Goal: Information Seeking & Learning: Learn about a topic

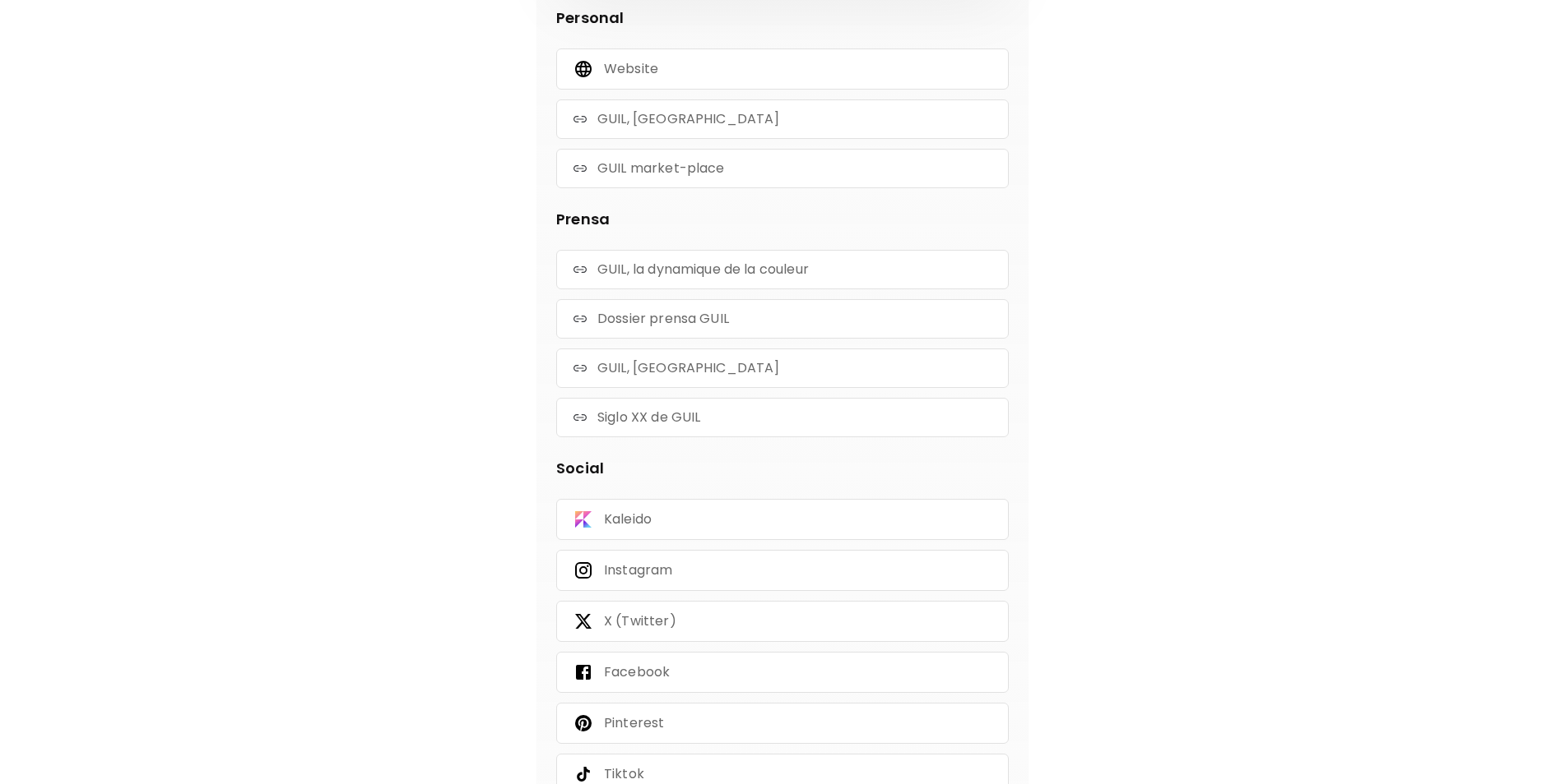
scroll to position [494, 0]
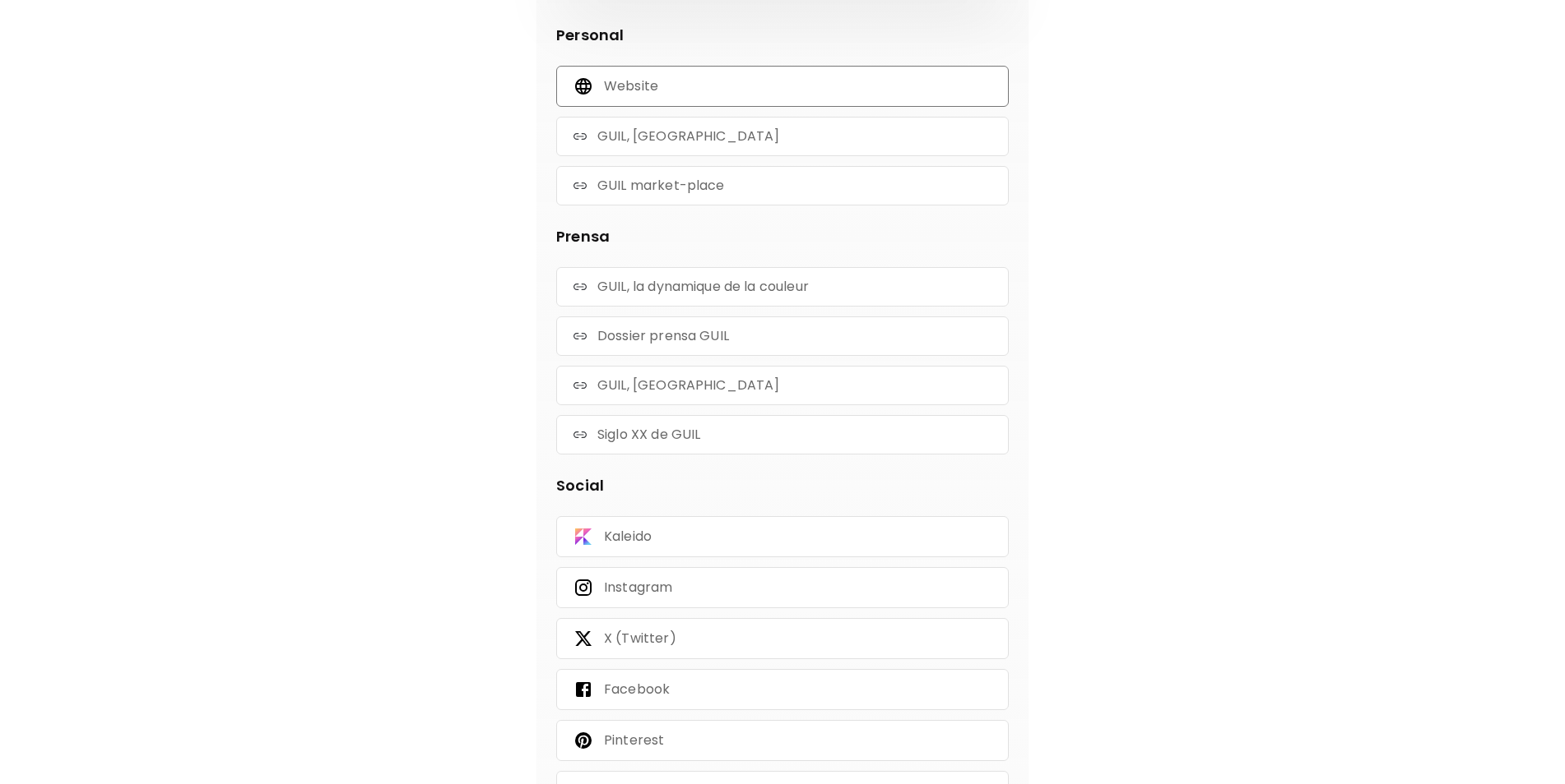
click at [640, 79] on p "Website" at bounding box center [631, 86] width 54 height 18
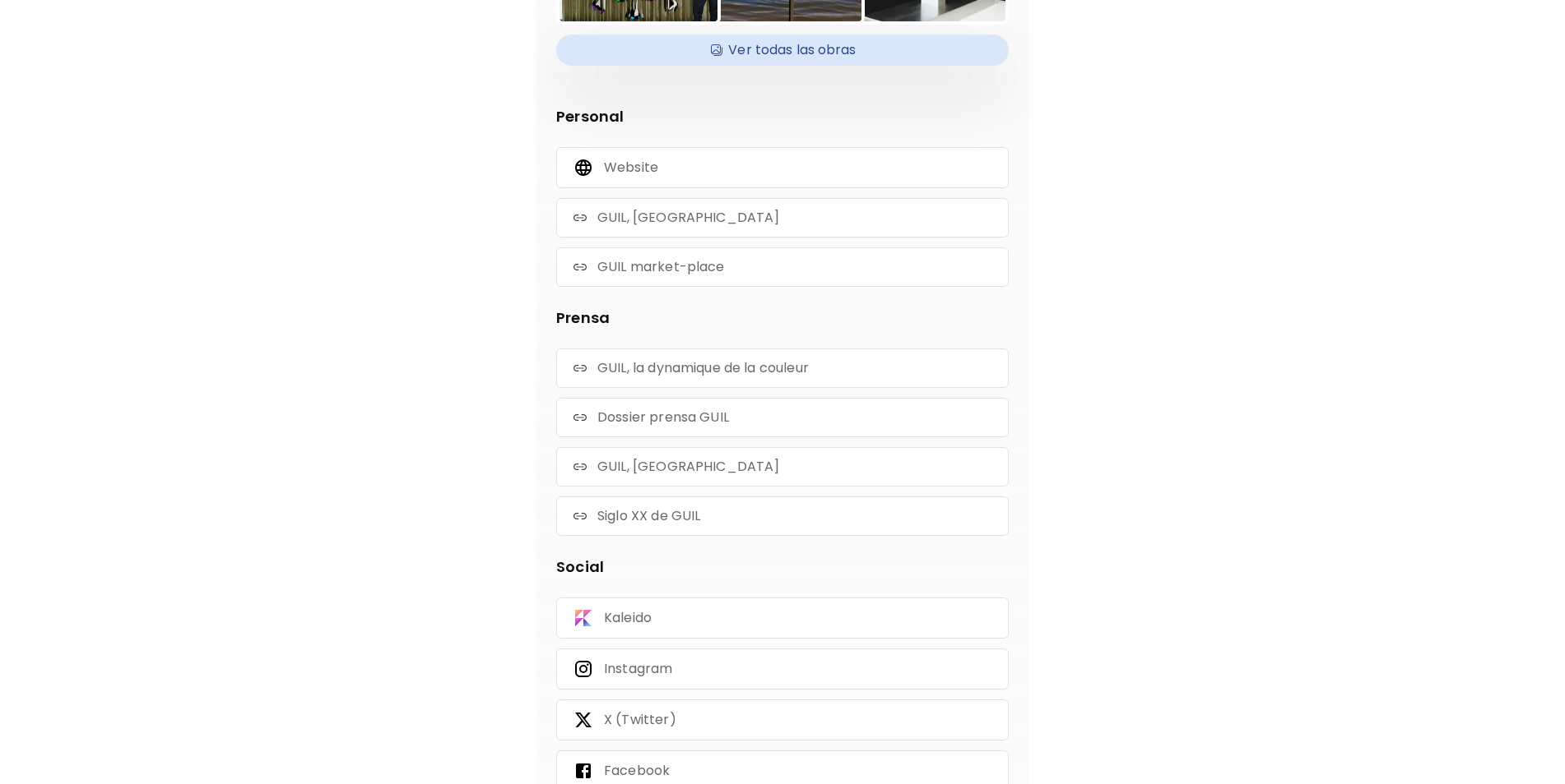
scroll to position [411, 0]
click at [647, 221] on p "GUIL, [GEOGRAPHIC_DATA]" at bounding box center [688, 218] width 182 height 18
click at [640, 277] on div "GUIL market-place" at bounding box center [782, 268] width 453 height 39
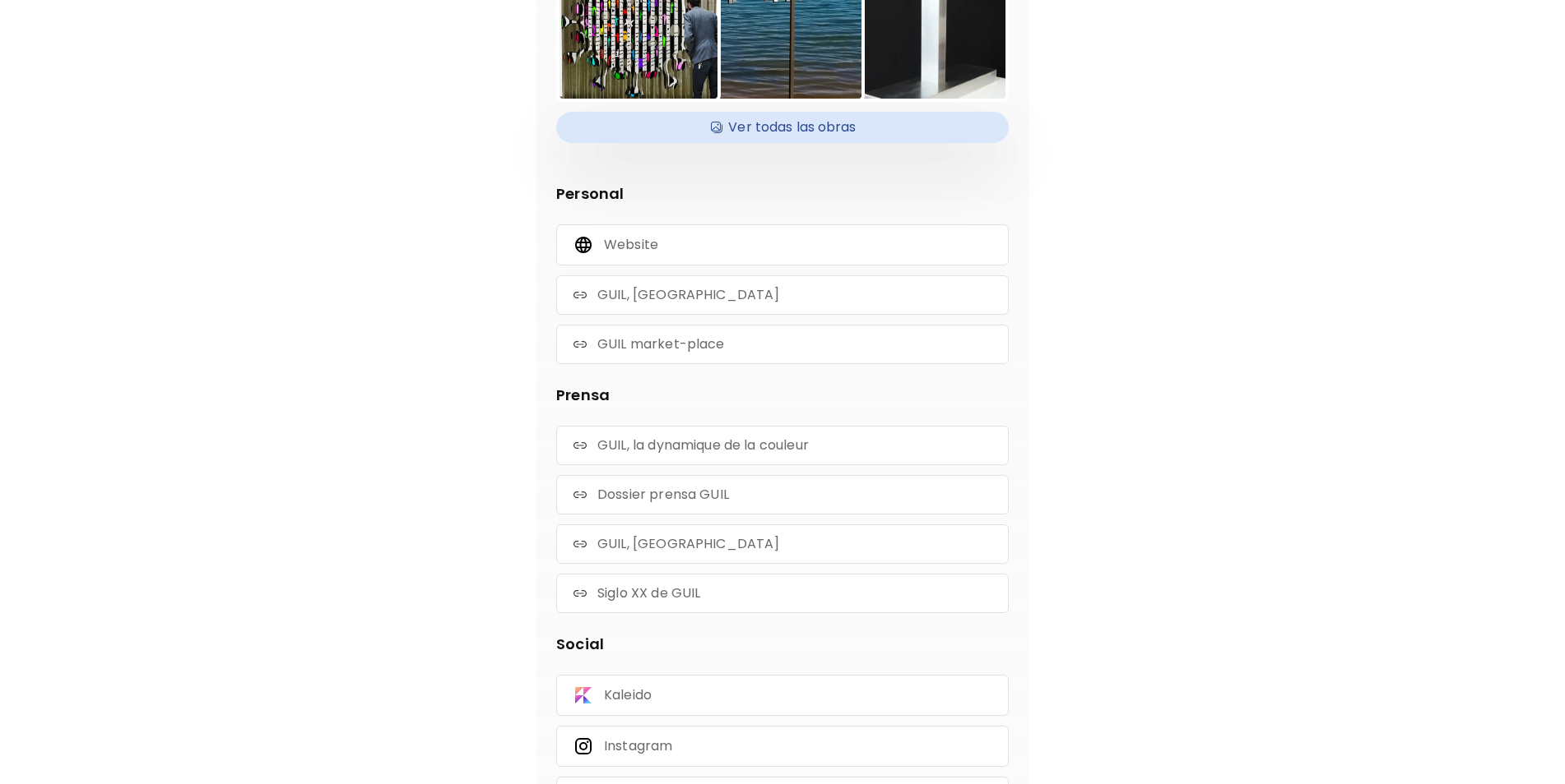
scroll to position [0, 0]
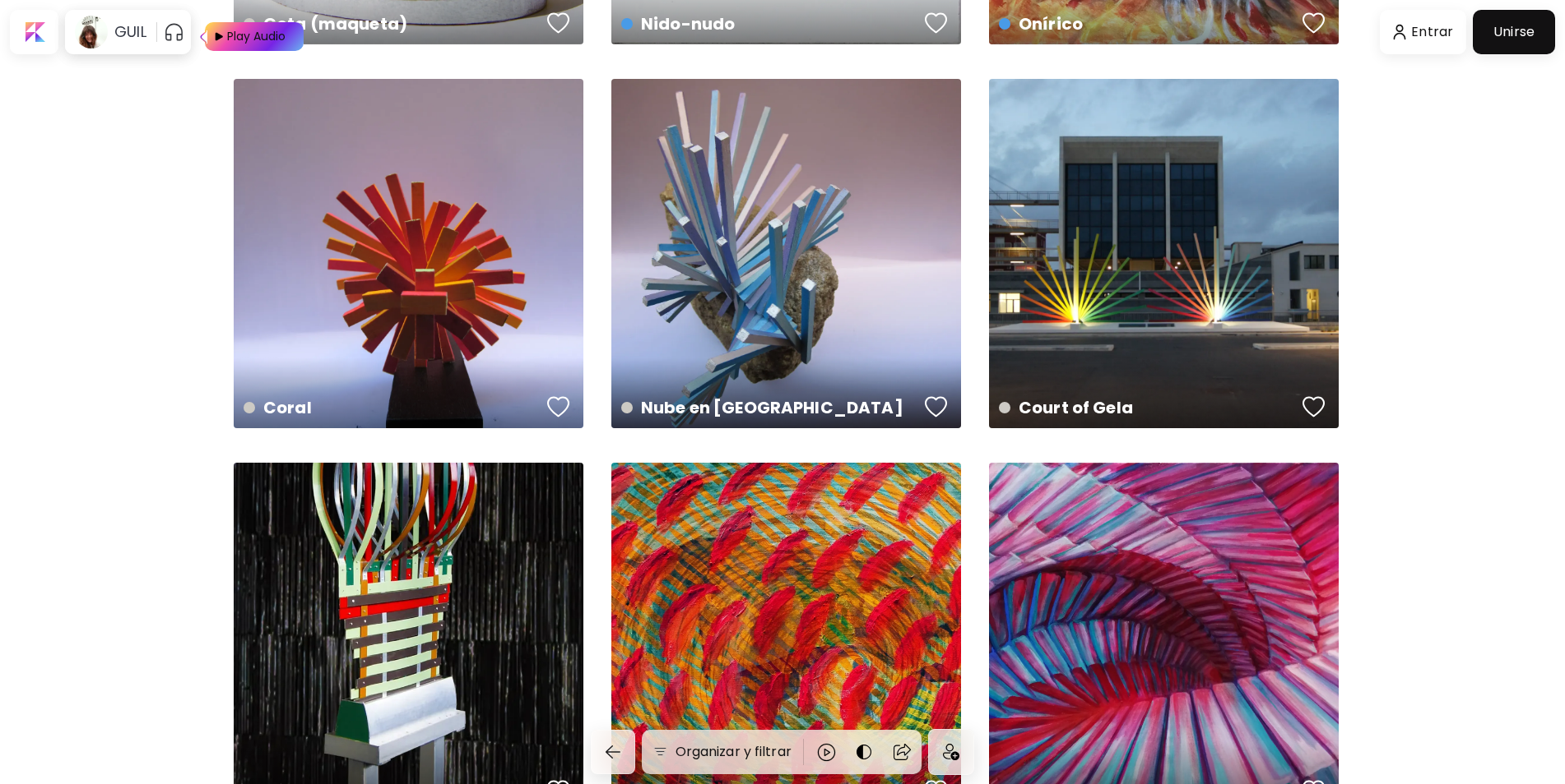
scroll to position [1891, 0]
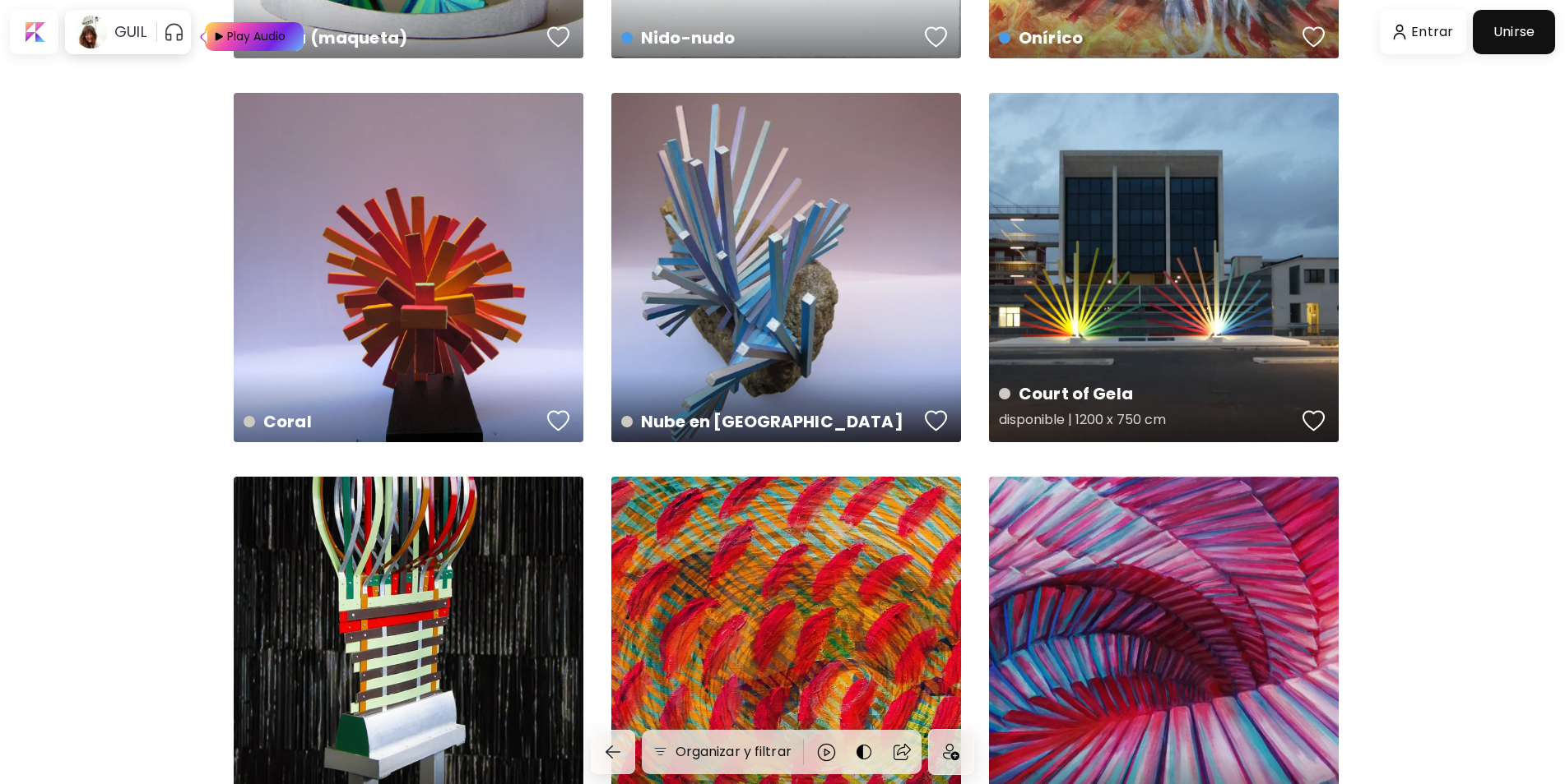
click at [1093, 287] on div "Court of Gela disponible | 1200 x 750 cm" at bounding box center [1163, 268] width 349 height 349
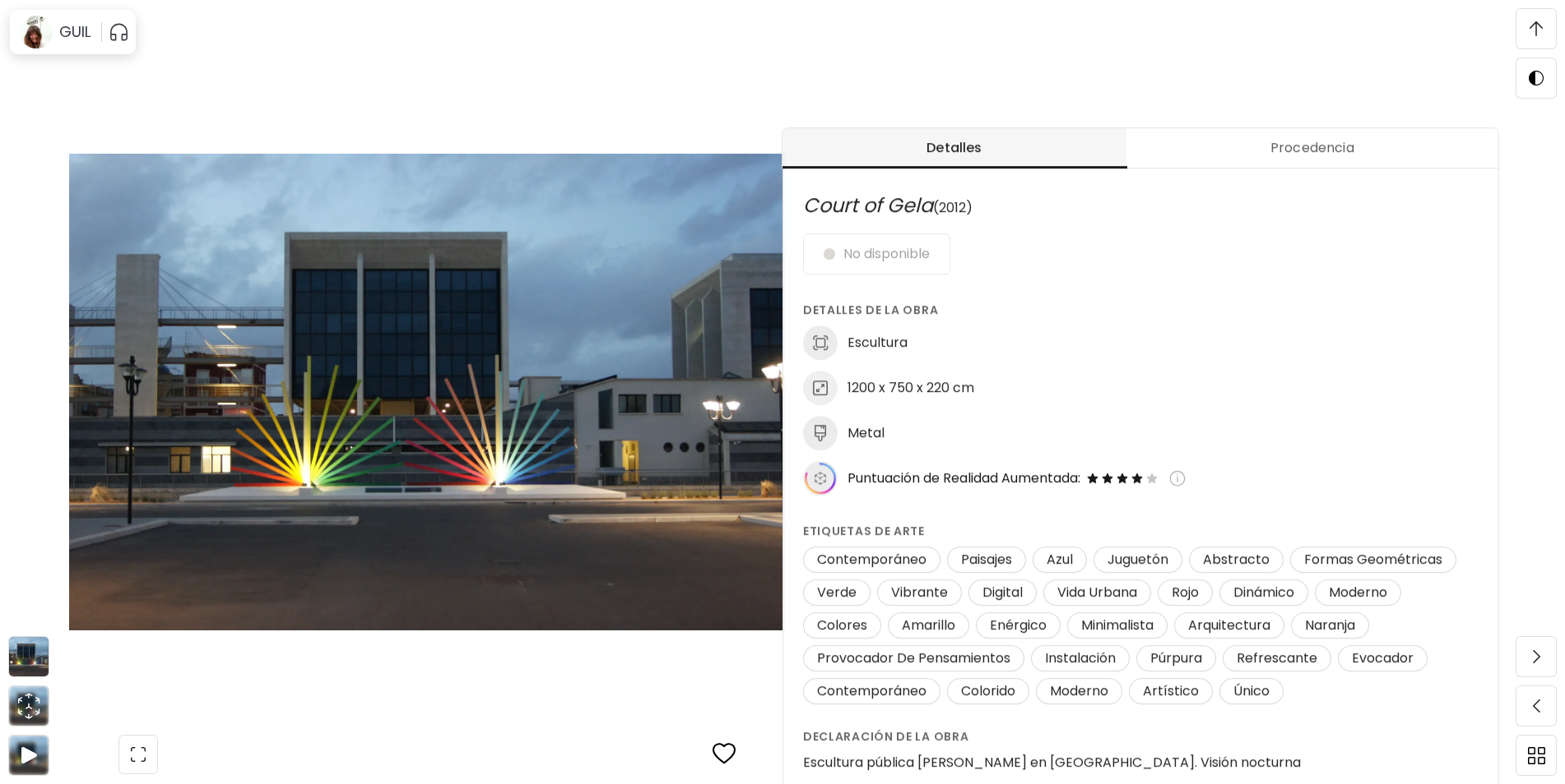
scroll to position [411, 0]
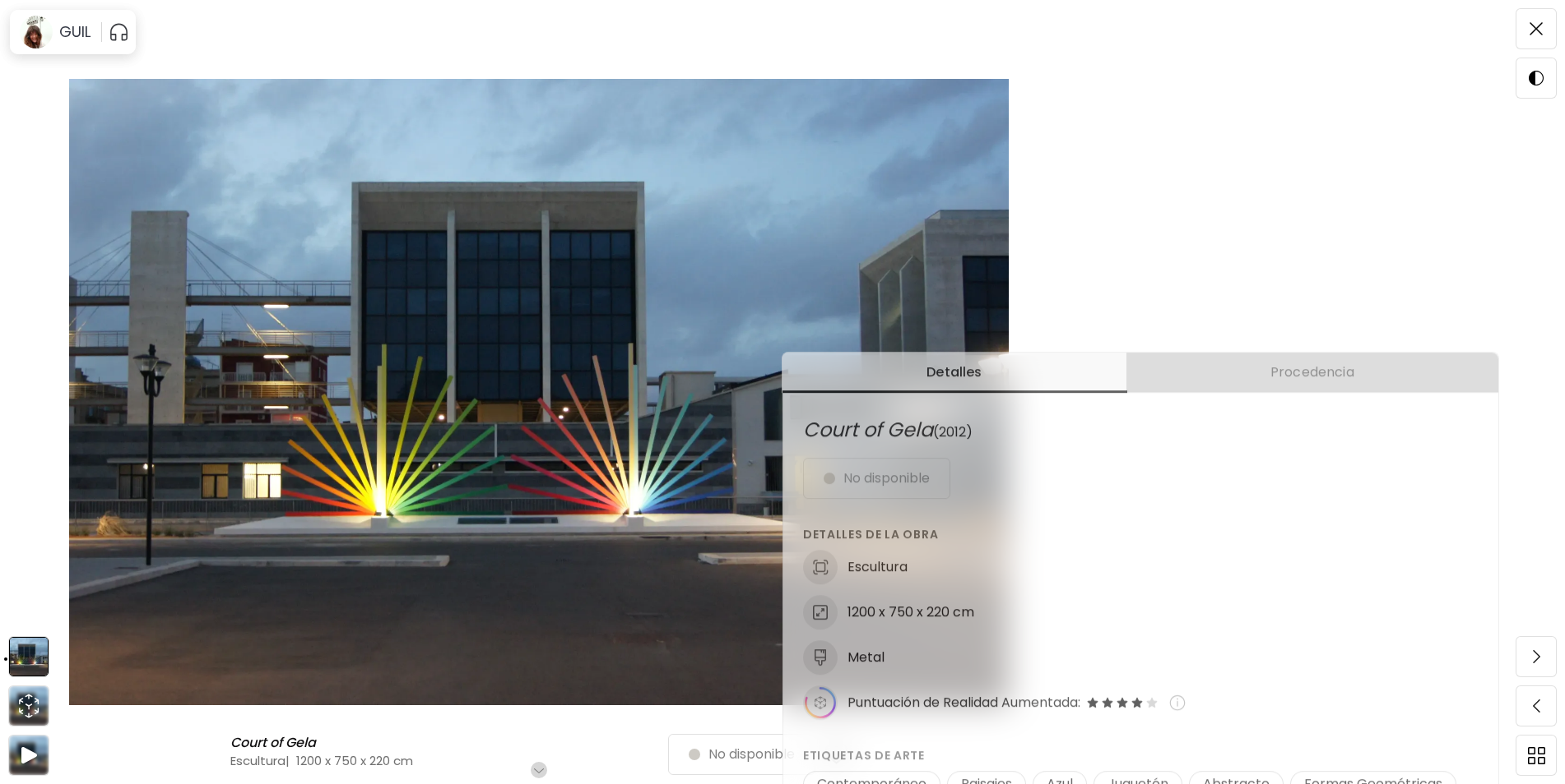
click at [1330, 367] on span "Procedencia" at bounding box center [1312, 372] width 352 height 20
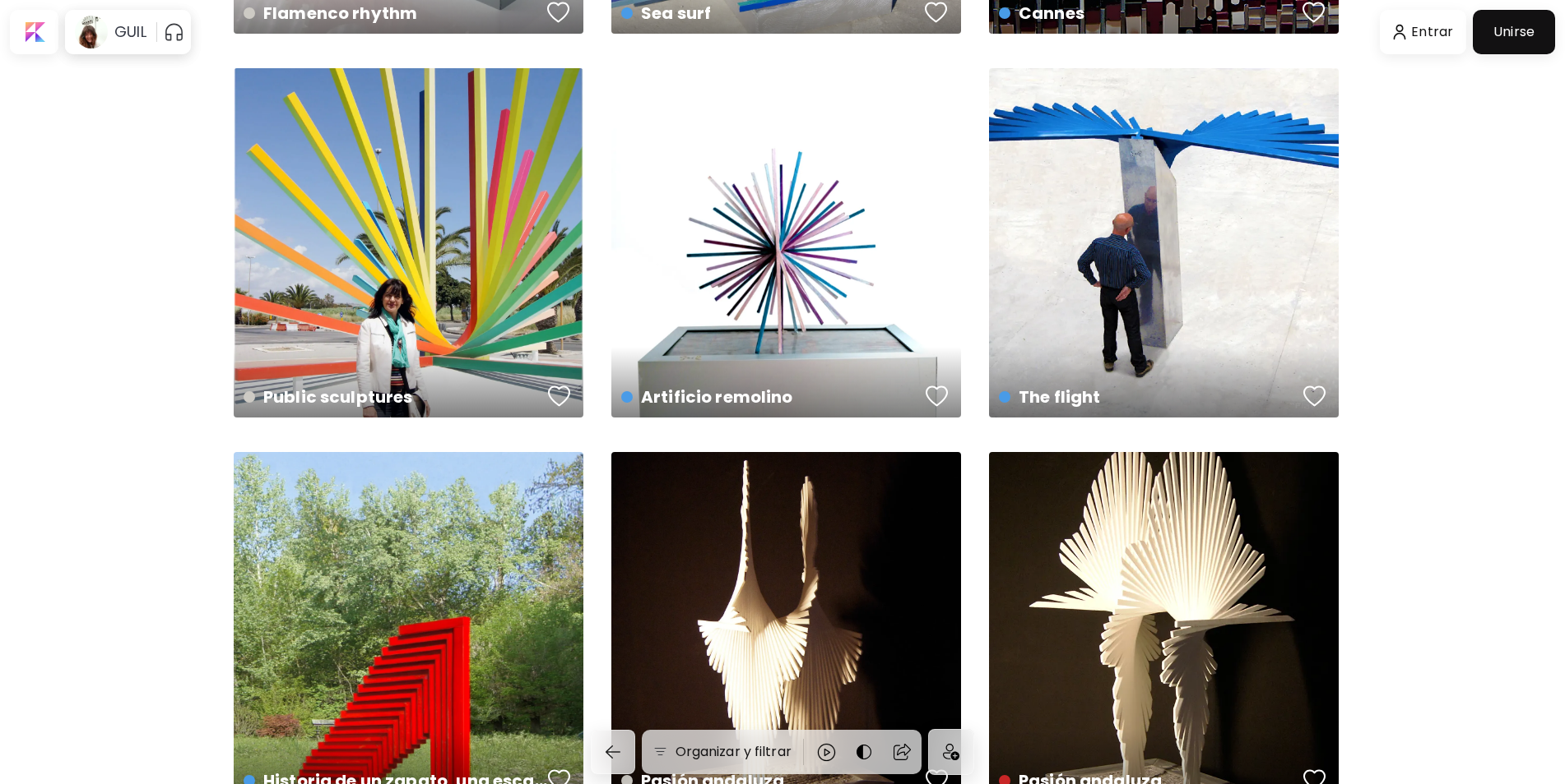
scroll to position [3453, 0]
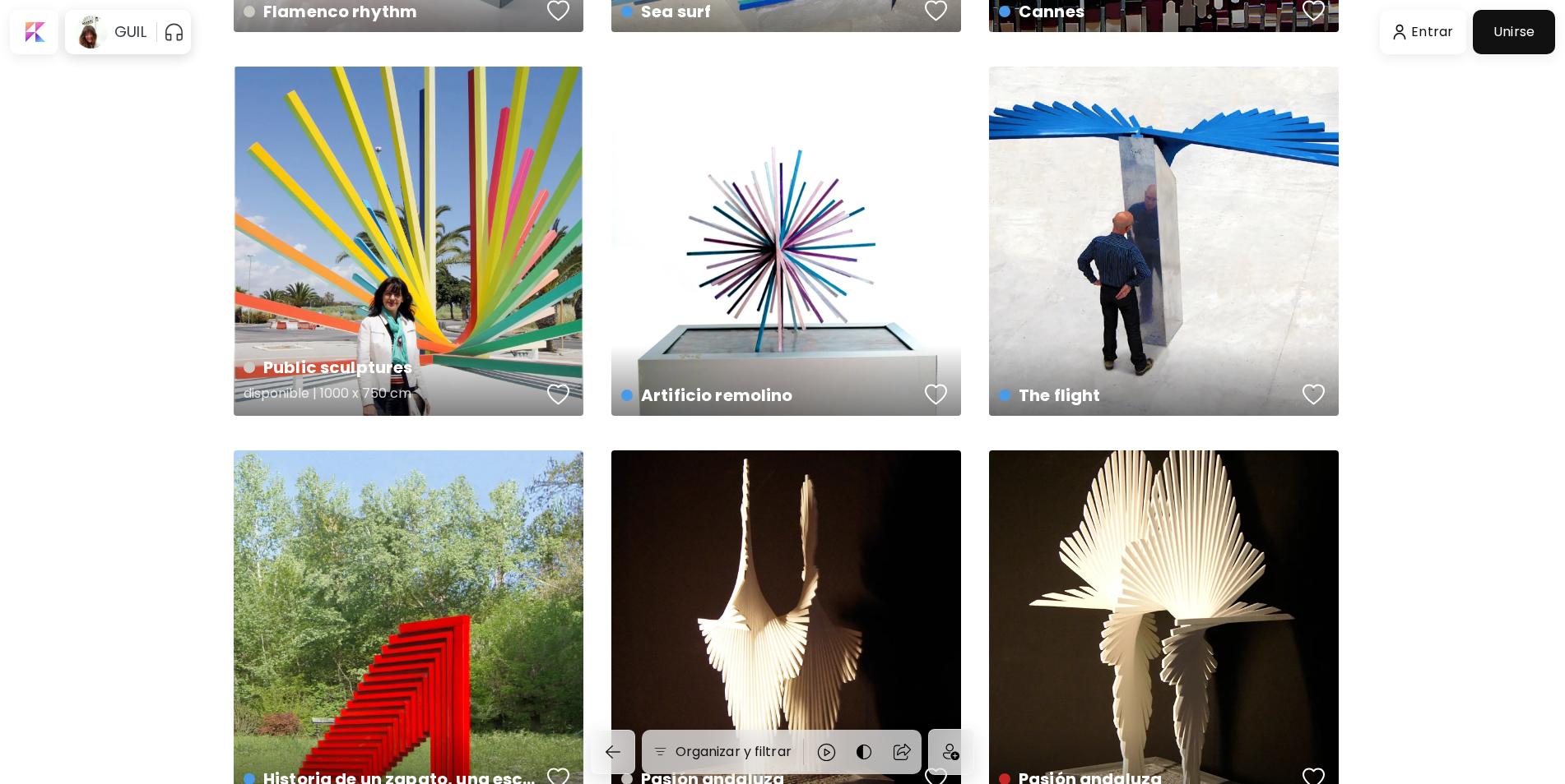
click at [410, 276] on div "Public sculptures disponible | 1000 x 750 cm" at bounding box center [408, 241] width 349 height 349
